Goal: Information Seeking & Learning: Find specific fact

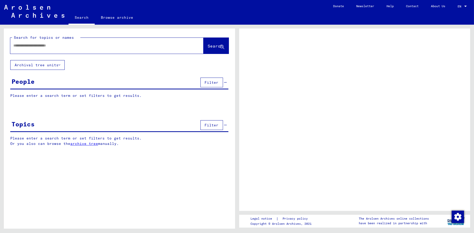
click at [71, 45] on input "text" at bounding box center [102, 45] width 178 height 5
type input "***"
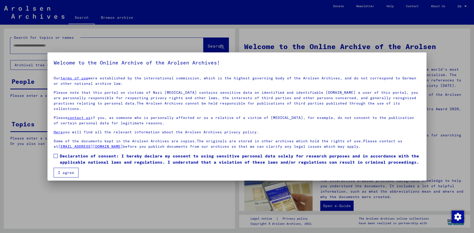
drag, startPoint x: 56, startPoint y: 149, endPoint x: 61, endPoint y: 165, distance: 16.6
click at [56, 154] on span at bounding box center [56, 156] width 4 height 4
drag, startPoint x: 62, startPoint y: 168, endPoint x: 60, endPoint y: 113, distance: 55.2
click at [62, 168] on button "I agree" at bounding box center [66, 172] width 25 height 10
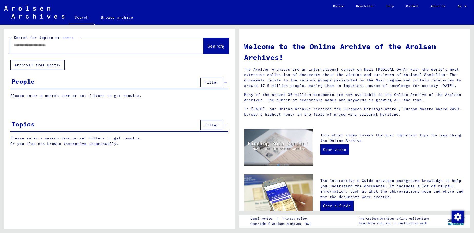
click at [70, 49] on div at bounding box center [99, 46] width 178 height 12
click at [86, 48] on div at bounding box center [99, 46] width 178 height 12
click at [86, 47] on input "text" at bounding box center [100, 45] width 175 height 5
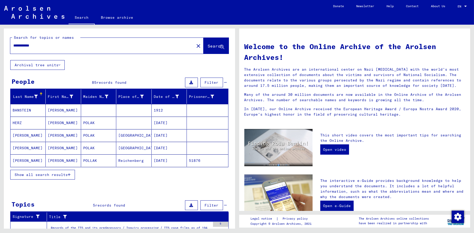
click at [72, 170] on button "Show all search results" at bounding box center [42, 174] width 65 height 10
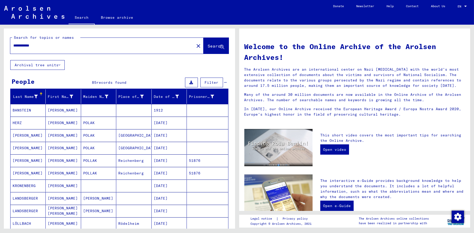
drag, startPoint x: 52, startPoint y: 46, endPoint x: 29, endPoint y: 46, distance: 22.6
click at [29, 46] on input "**********" at bounding box center [100, 45] width 175 height 5
type input "**********"
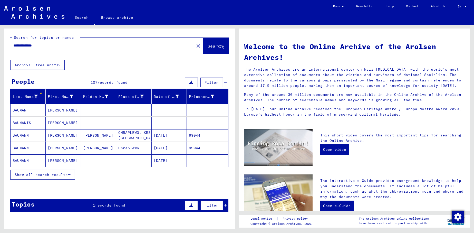
click at [68, 176] on icon "button" at bounding box center [69, 175] width 3 height 4
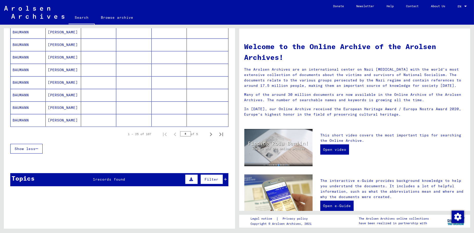
scroll to position [293, 0]
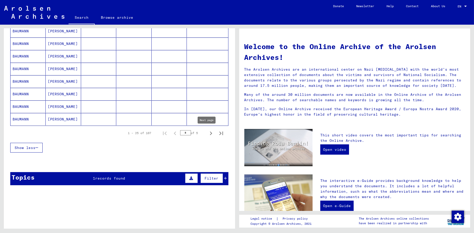
click at [207, 132] on icon "Next page" at bounding box center [210, 132] width 7 height 7
type input "*"
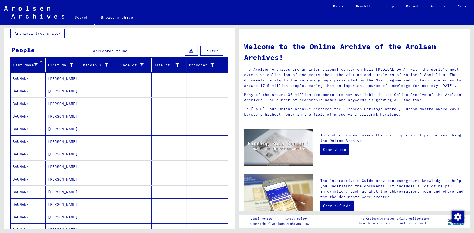
scroll to position [0, 0]
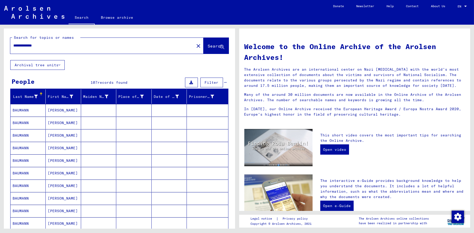
drag, startPoint x: 44, startPoint y: 44, endPoint x: 0, endPoint y: 44, distance: 44.1
click at [0, 44] on div "**********" at bounding box center [118, 127] width 237 height 204
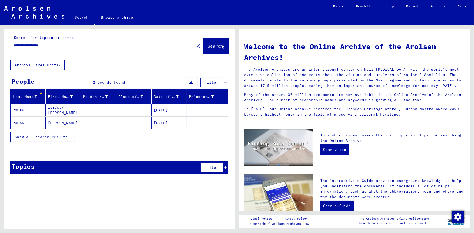
click at [61, 112] on mat-cell "Isidoor [PERSON_NAME]" at bounding box center [63, 110] width 35 height 12
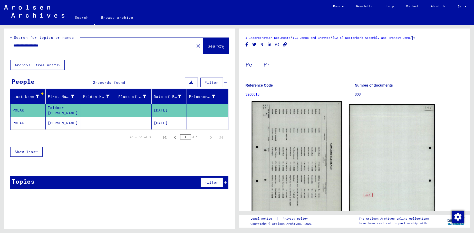
click at [315, 148] on img at bounding box center [296, 164] width 90 height 126
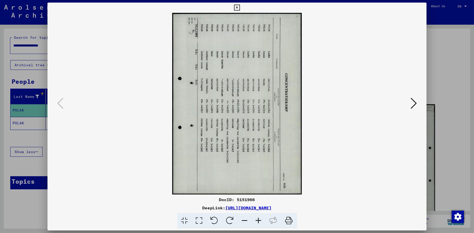
click at [206, 106] on img at bounding box center [237, 103] width 344 height 181
click at [459, 73] on div at bounding box center [237, 116] width 474 height 233
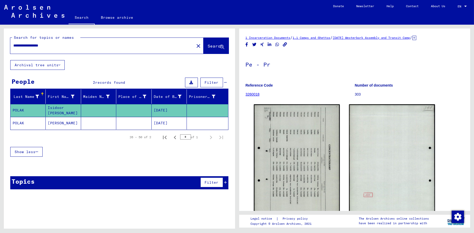
click at [67, 123] on mat-cell "[PERSON_NAME]" at bounding box center [63, 123] width 35 height 13
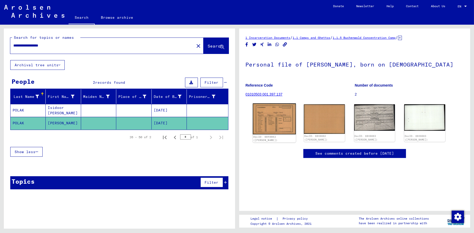
click at [270, 117] on img at bounding box center [274, 118] width 43 height 31
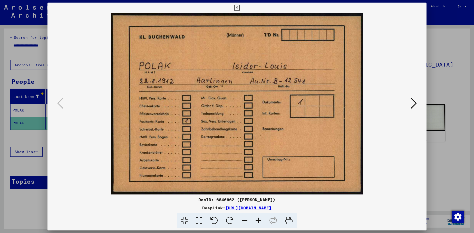
click at [396, 157] on img at bounding box center [237, 103] width 344 height 181
click at [414, 101] on icon at bounding box center [413, 103] width 6 height 12
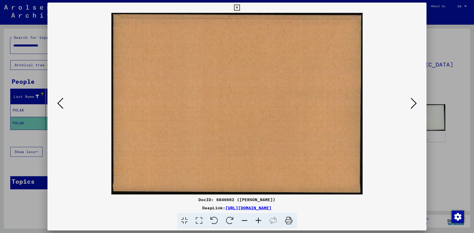
click at [414, 101] on icon at bounding box center [413, 103] width 6 height 12
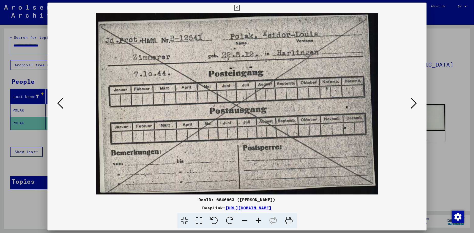
click at [414, 101] on icon at bounding box center [413, 103] width 6 height 12
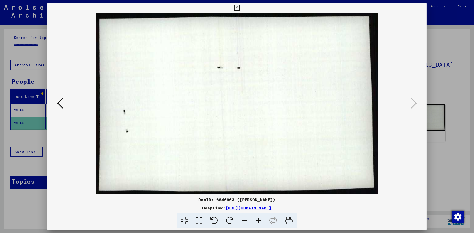
click at [438, 47] on div at bounding box center [237, 116] width 474 height 233
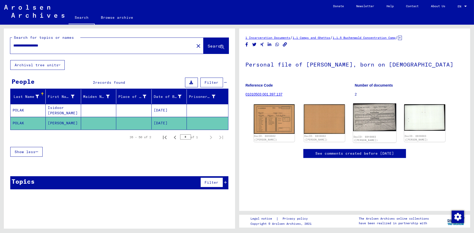
click at [376, 117] on img at bounding box center [374, 117] width 43 height 28
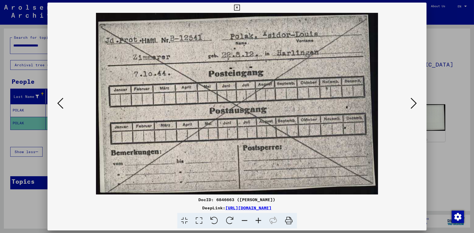
click at [408, 101] on img at bounding box center [237, 103] width 344 height 181
click at [442, 93] on div at bounding box center [237, 116] width 474 height 233
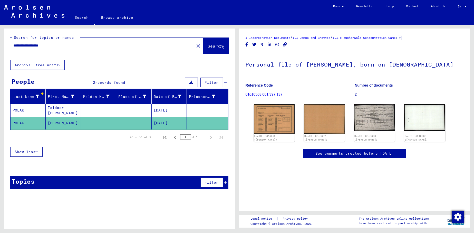
drag, startPoint x: 64, startPoint y: 47, endPoint x: 0, endPoint y: 42, distance: 64.0
click at [0, 42] on div "**********" at bounding box center [118, 127] width 237 height 204
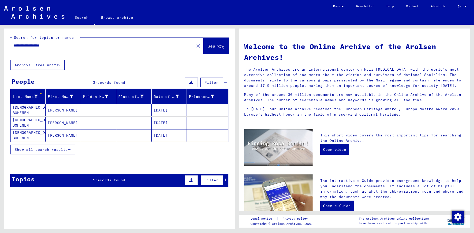
click at [33, 109] on mat-cell "[DEMOGRAPHIC_DATA] BOHEMEN" at bounding box center [28, 110] width 35 height 12
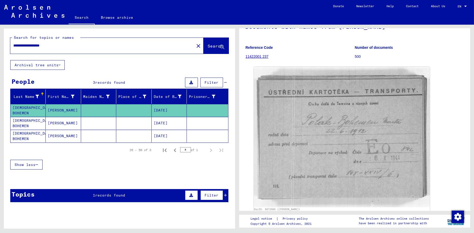
scroll to position [51, 0]
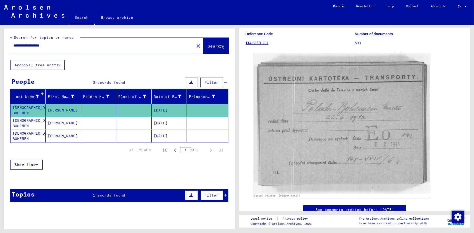
click at [58, 119] on mat-cell "[PERSON_NAME]" at bounding box center [63, 123] width 35 height 13
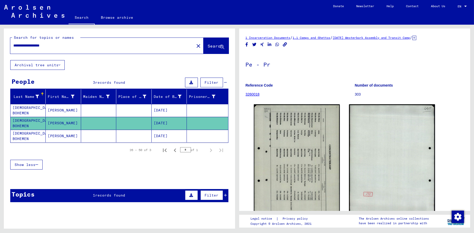
click at [58, 119] on mat-cell "[PERSON_NAME]" at bounding box center [63, 123] width 35 height 13
click at [58, 133] on mat-cell "[PERSON_NAME]" at bounding box center [63, 135] width 35 height 13
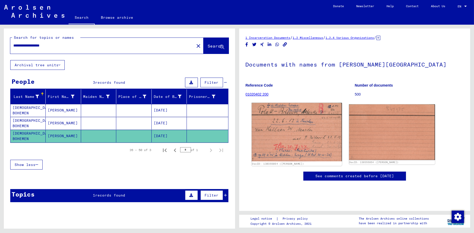
click at [317, 128] on img at bounding box center [296, 132] width 90 height 58
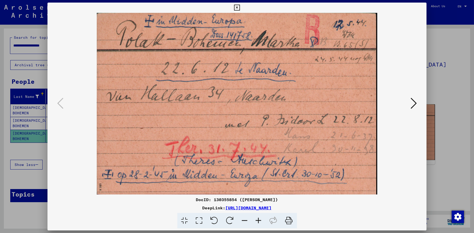
click at [411, 103] on icon at bounding box center [413, 103] width 6 height 12
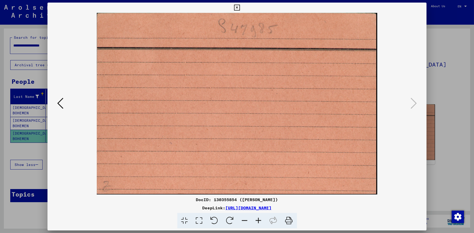
click at [437, 94] on div at bounding box center [237, 116] width 474 height 233
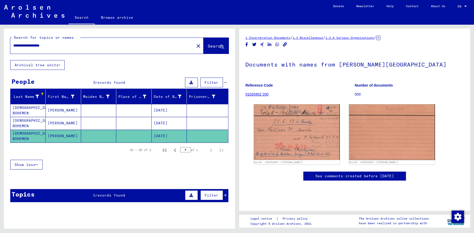
click at [159, 122] on mat-cell "[DATE]" at bounding box center [169, 123] width 35 height 13
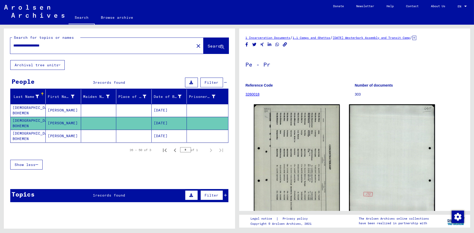
click at [161, 111] on mat-cell "[DATE]" at bounding box center [169, 110] width 35 height 13
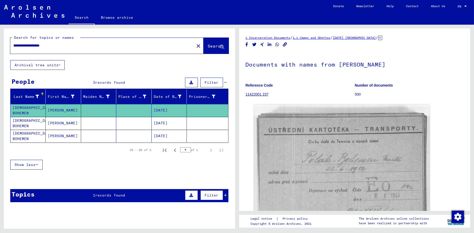
drag, startPoint x: 67, startPoint y: 45, endPoint x: 0, endPoint y: 46, distance: 67.2
click at [0, 46] on div "**********" at bounding box center [118, 127] width 237 height 204
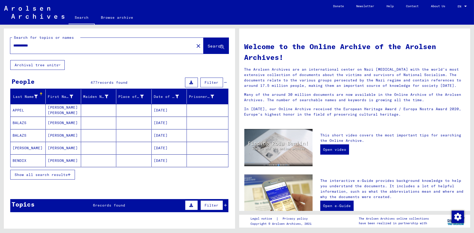
drag, startPoint x: 44, startPoint y: 45, endPoint x: 0, endPoint y: 43, distance: 43.9
click at [0, 43] on div "**********" at bounding box center [118, 127] width 237 height 204
click at [31, 173] on span "Show all search results" at bounding box center [41, 174] width 53 height 5
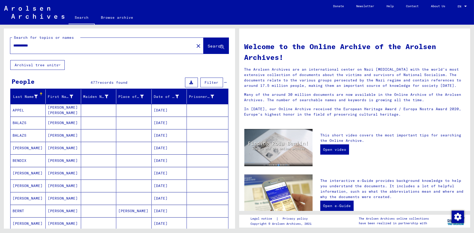
drag, startPoint x: 45, startPoint y: 45, endPoint x: 41, endPoint y: 45, distance: 3.6
click at [41, 45] on input "**********" at bounding box center [100, 45] width 175 height 5
drag, startPoint x: 40, startPoint y: 45, endPoint x: 34, endPoint y: 45, distance: 6.2
click at [34, 45] on input "**********" at bounding box center [100, 45] width 175 height 5
click at [38, 45] on input "**********" at bounding box center [100, 45] width 175 height 5
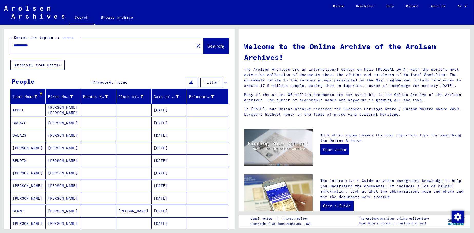
drag, startPoint x: 39, startPoint y: 45, endPoint x: 26, endPoint y: 46, distance: 13.6
click at [26, 46] on input "**********" at bounding box center [100, 45] width 175 height 5
type input "*****"
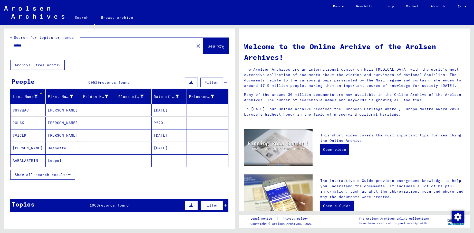
click at [48, 175] on span "Show all search results" at bounding box center [41, 174] width 53 height 5
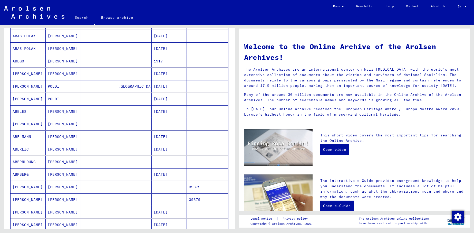
scroll to position [231, 0]
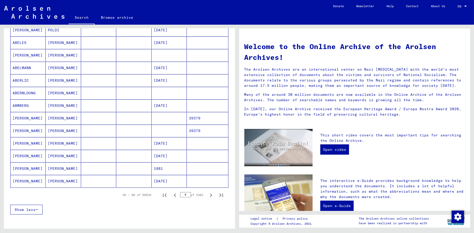
click at [35, 210] on span "Show less" at bounding box center [25, 209] width 21 height 5
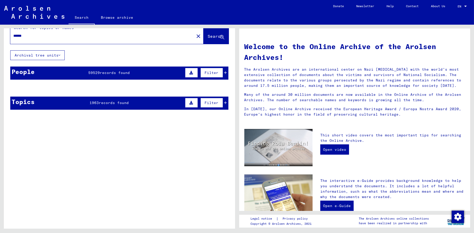
scroll to position [0, 0]
